Goal: Task Accomplishment & Management: Manage account settings

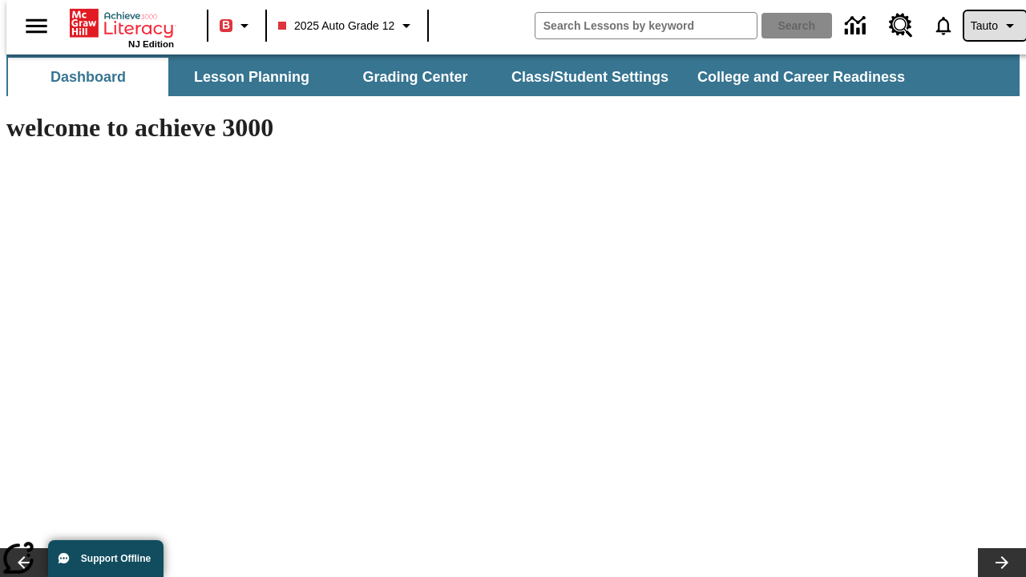
click at [987, 26] on span "Tauto" at bounding box center [984, 26] width 27 height 17
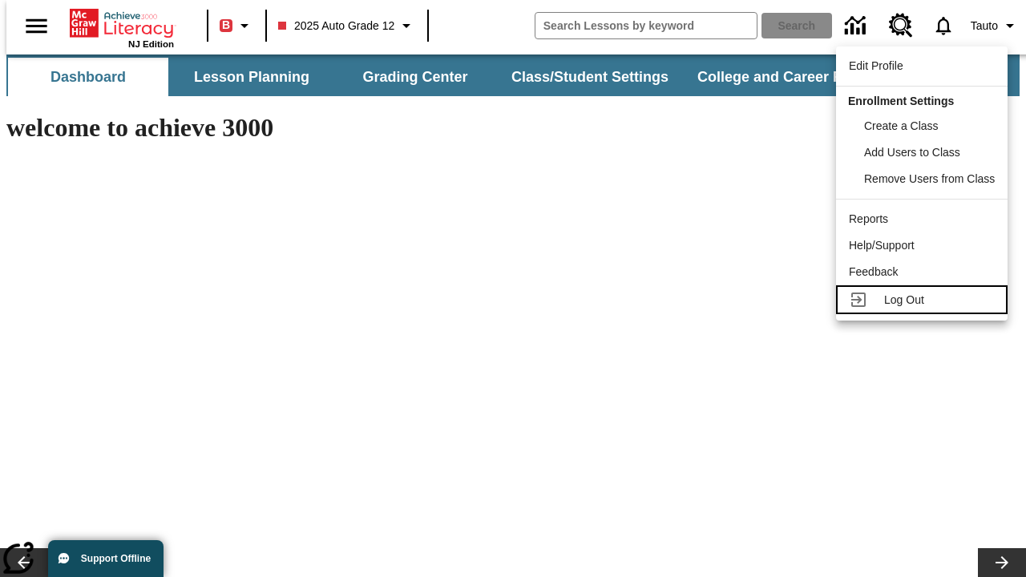
click at [924, 300] on span "Log Out" at bounding box center [904, 299] width 40 height 13
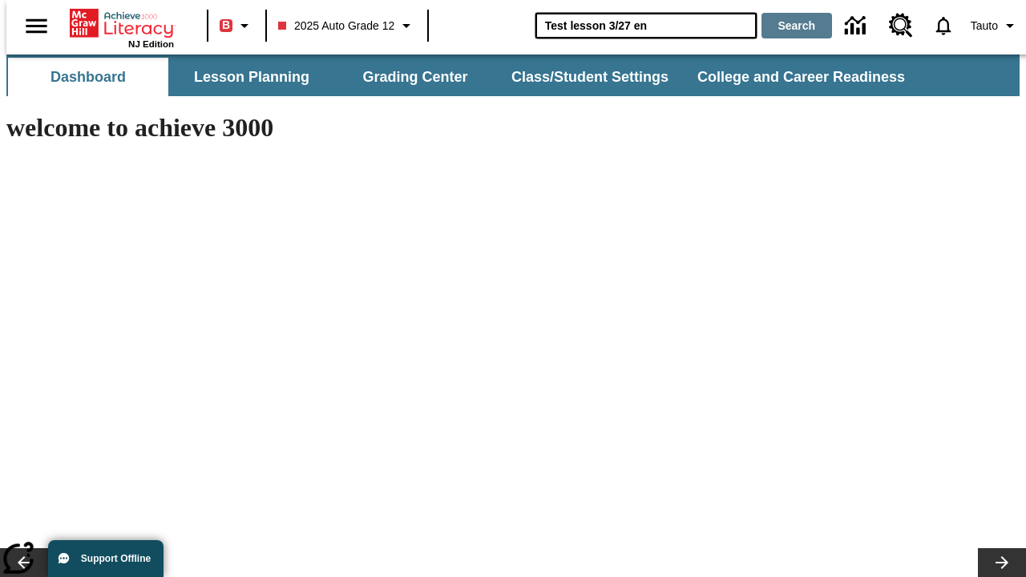
type input "Test lesson 3/27 en"
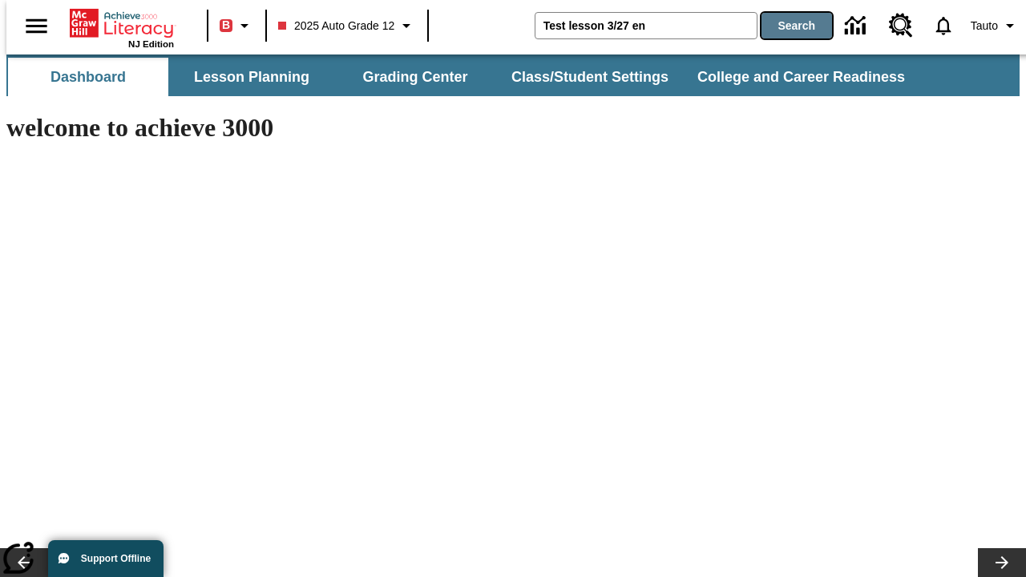
click at [787, 26] on button "Search" at bounding box center [797, 26] width 71 height 26
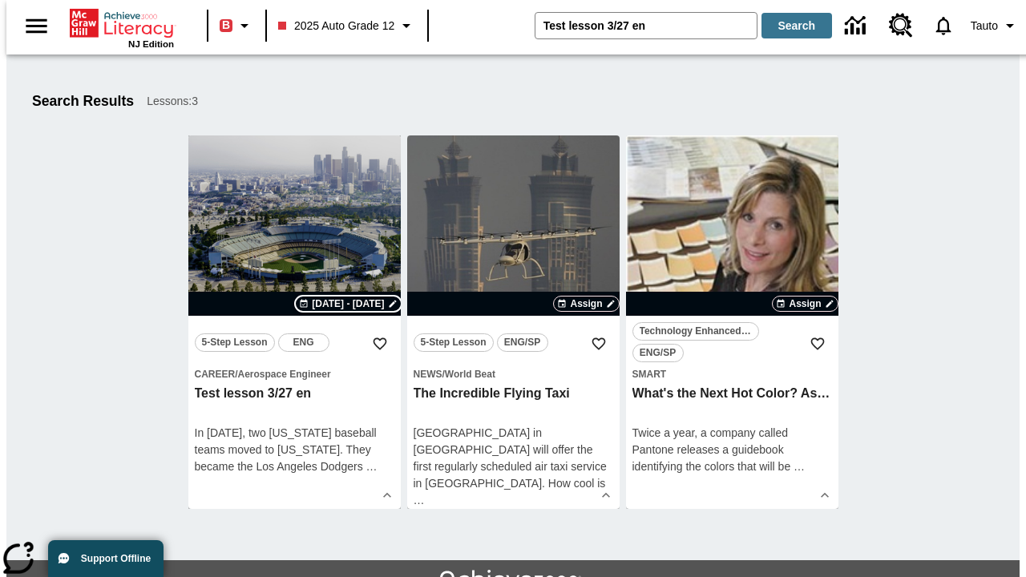
click at [349, 304] on span "[DATE] - [DATE]" at bounding box center [348, 304] width 72 height 14
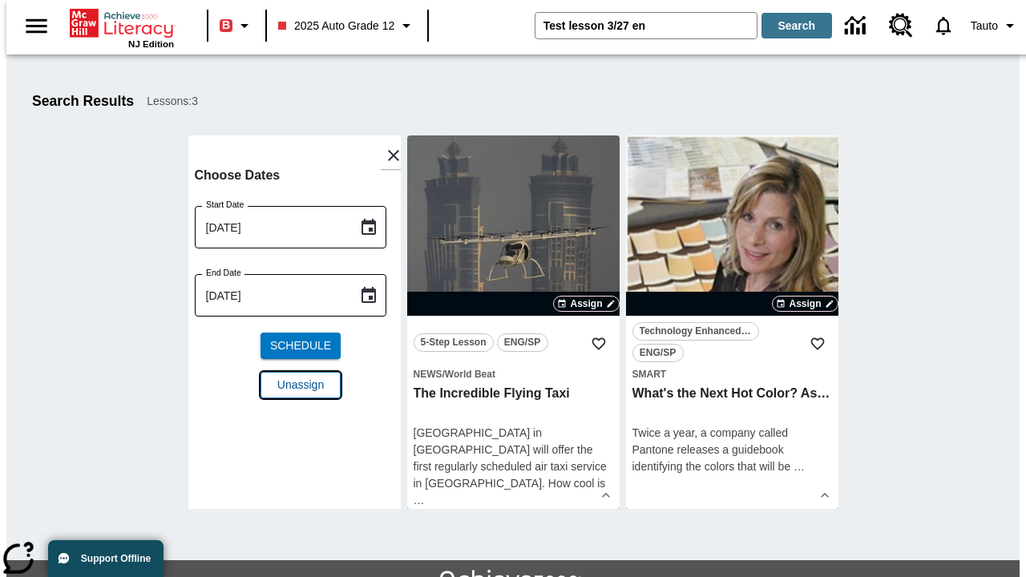
click at [294, 377] on span "Unassign" at bounding box center [300, 385] width 47 height 17
